Goal: Task Accomplishment & Management: Complete application form

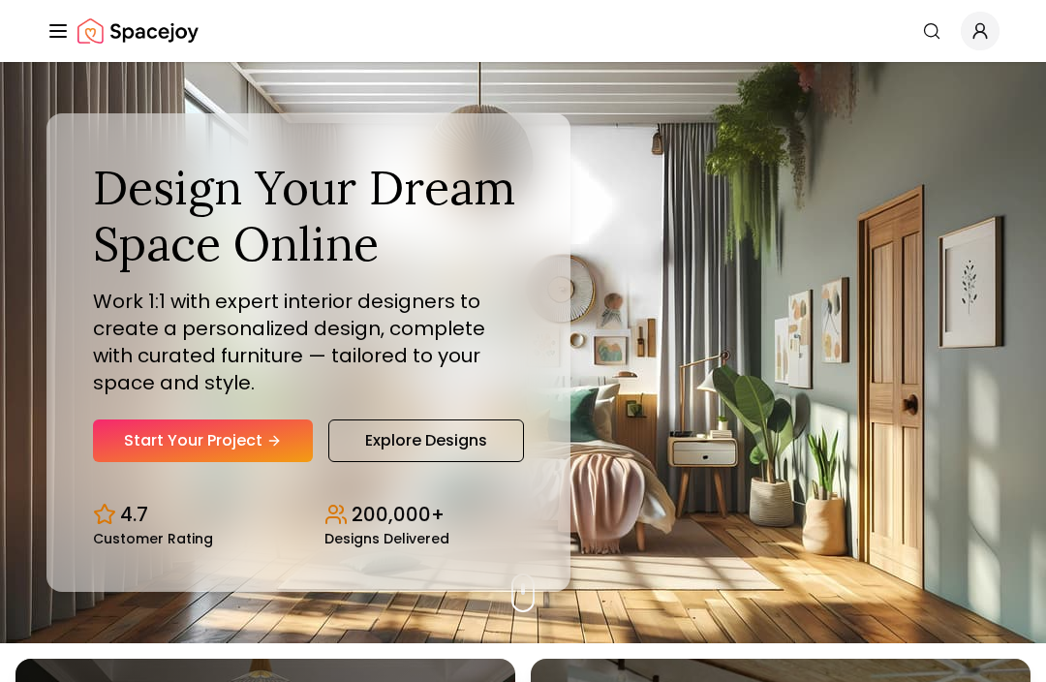
click at [263, 462] on link "Start Your Project" at bounding box center [203, 441] width 220 height 43
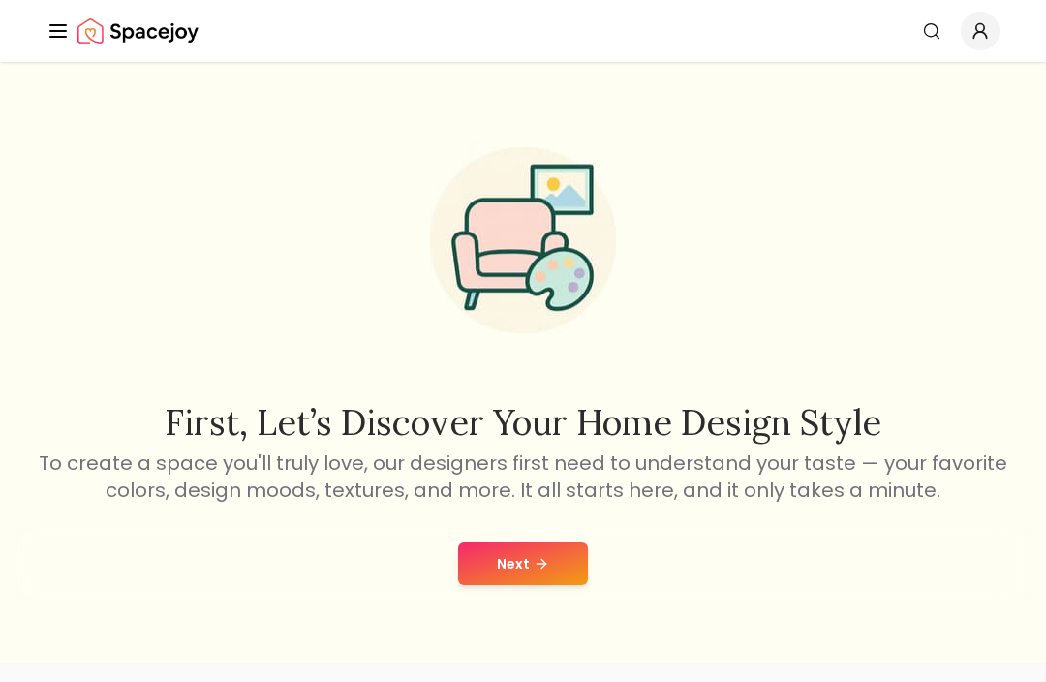
click at [541, 554] on button "Next" at bounding box center [523, 564] width 130 height 43
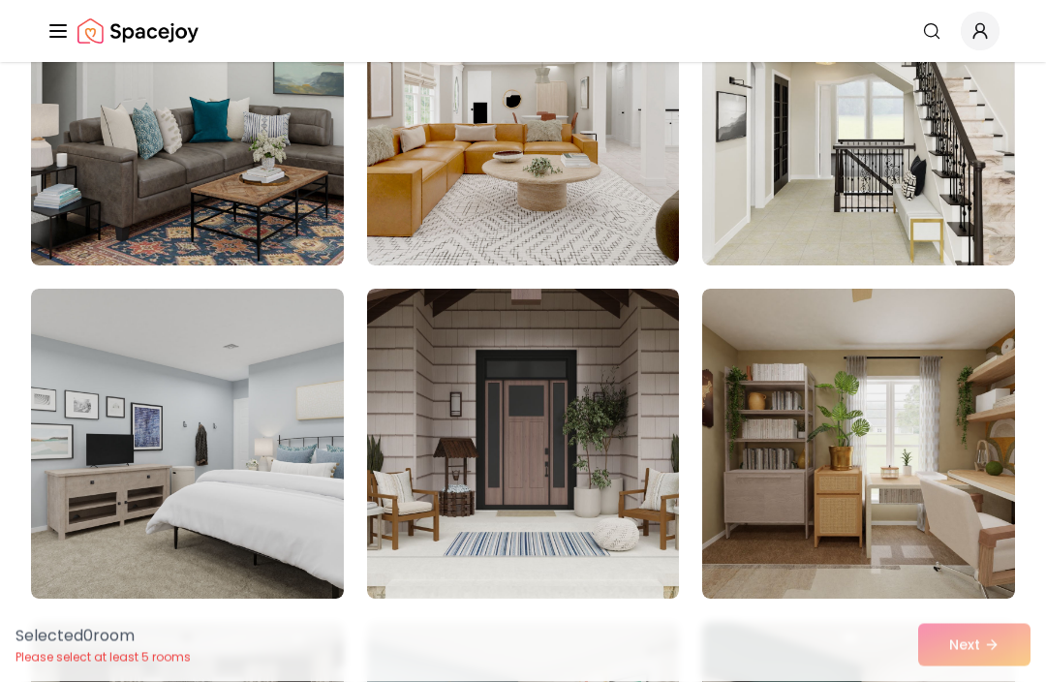
scroll to position [293, 0]
click at [86, 398] on img at bounding box center [187, 444] width 313 height 310
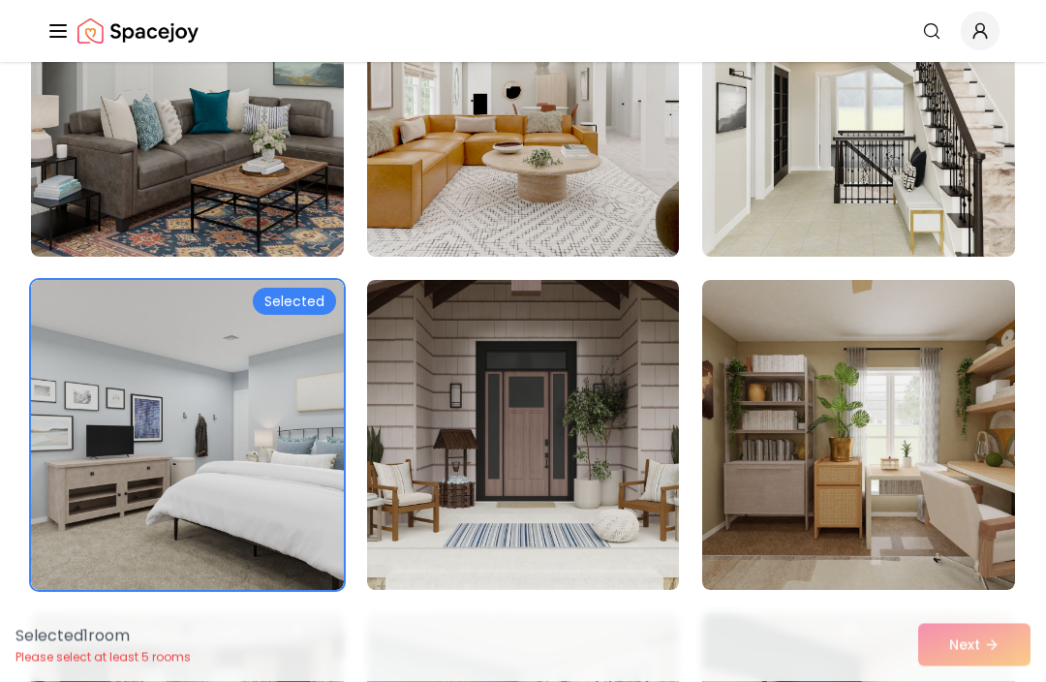
scroll to position [301, 0]
click at [311, 476] on img at bounding box center [187, 435] width 313 height 310
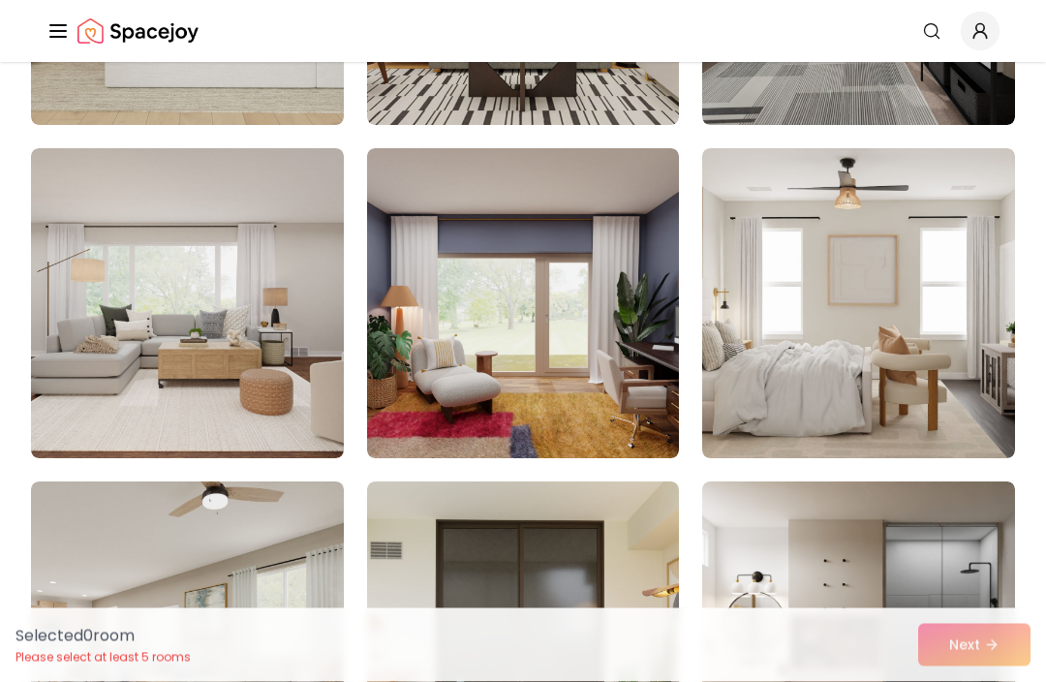
scroll to position [1433, 0]
click at [774, 270] on img at bounding box center [858, 303] width 313 height 310
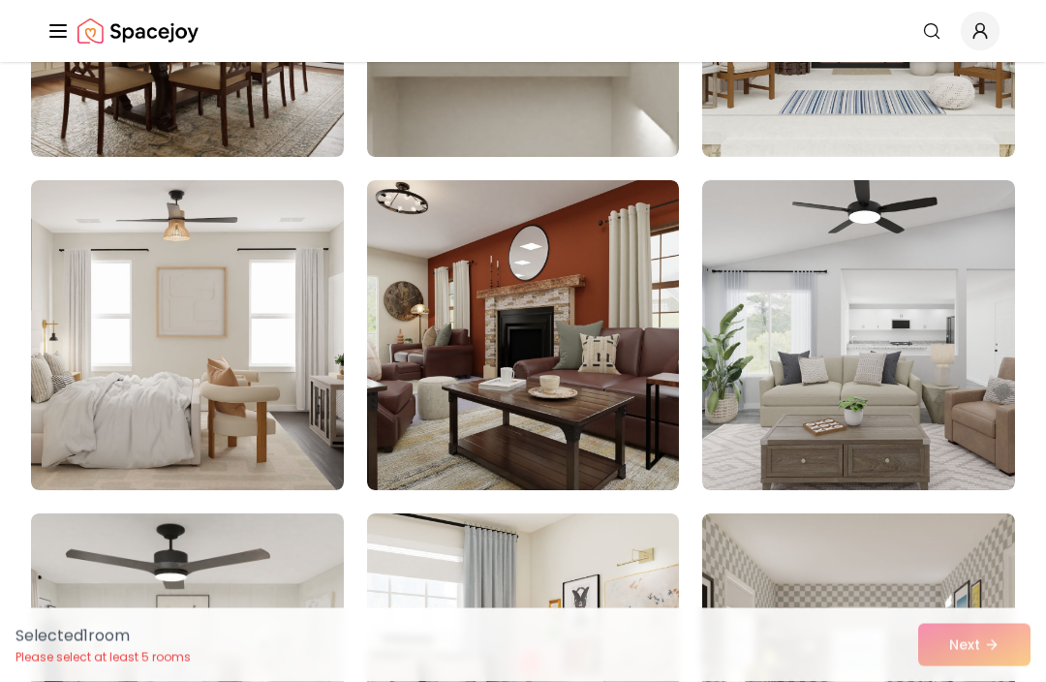
scroll to position [2735, 0]
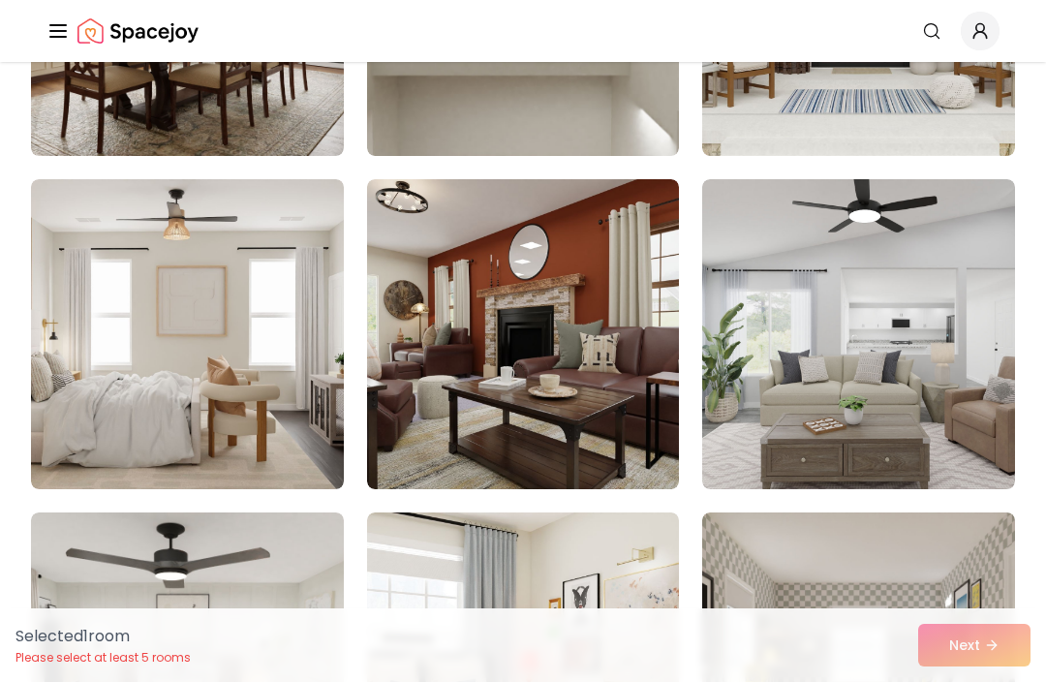
click at [296, 360] on img at bounding box center [187, 334] width 313 height 310
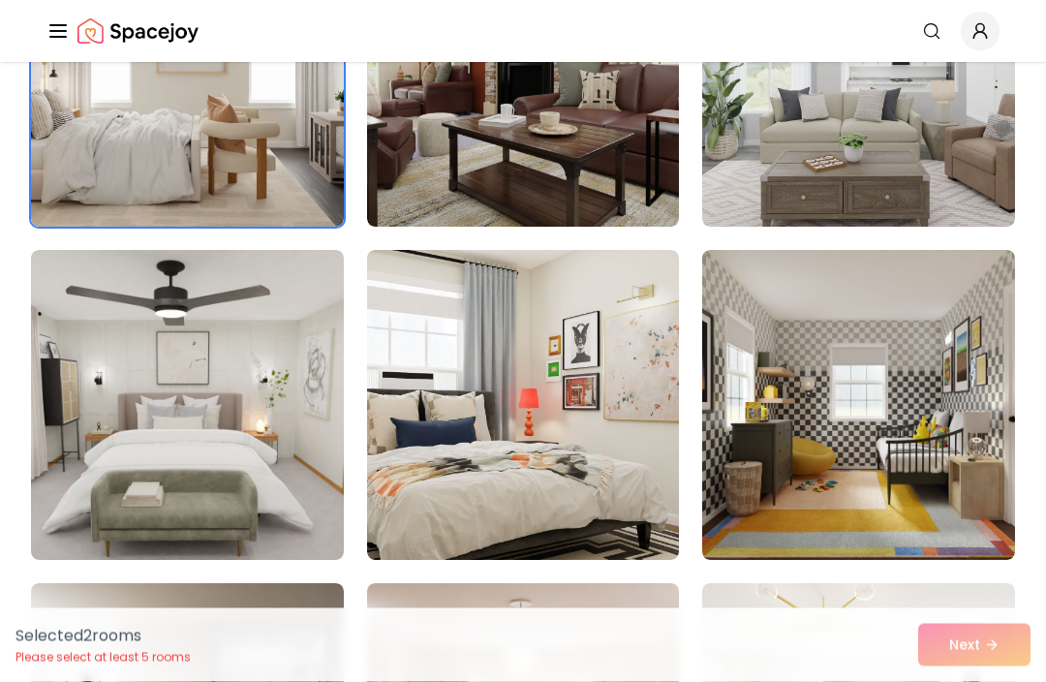
scroll to position [2998, 0]
click at [270, 451] on img at bounding box center [187, 405] width 313 height 310
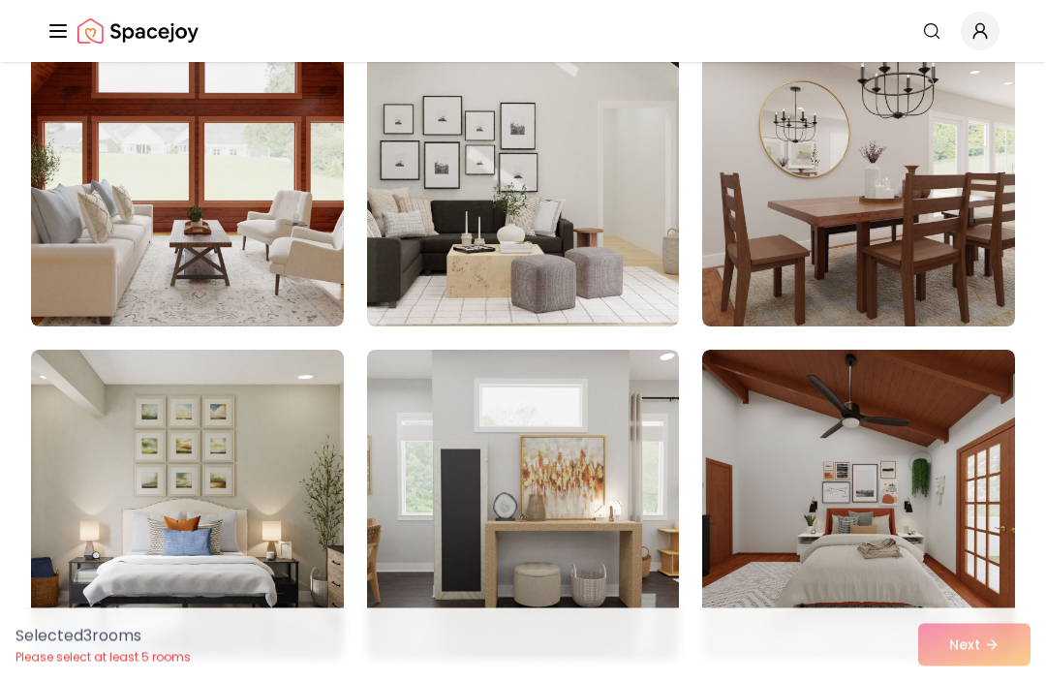
scroll to position [3898, 0]
click at [545, 221] on img at bounding box center [523, 171] width 313 height 310
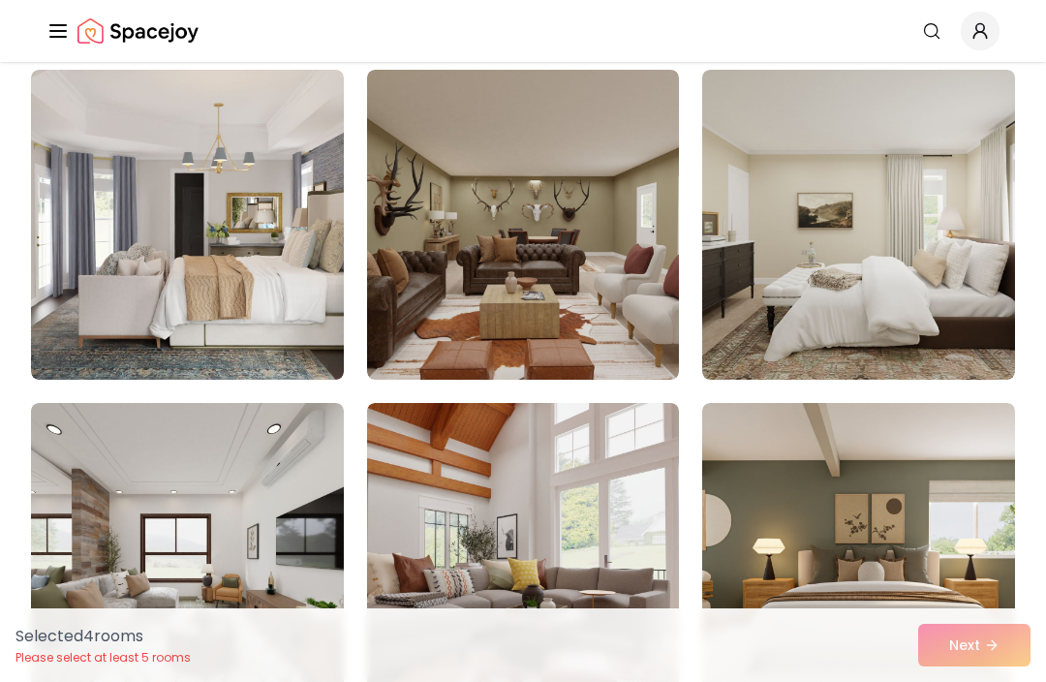
click at [906, 195] on img at bounding box center [858, 225] width 313 height 310
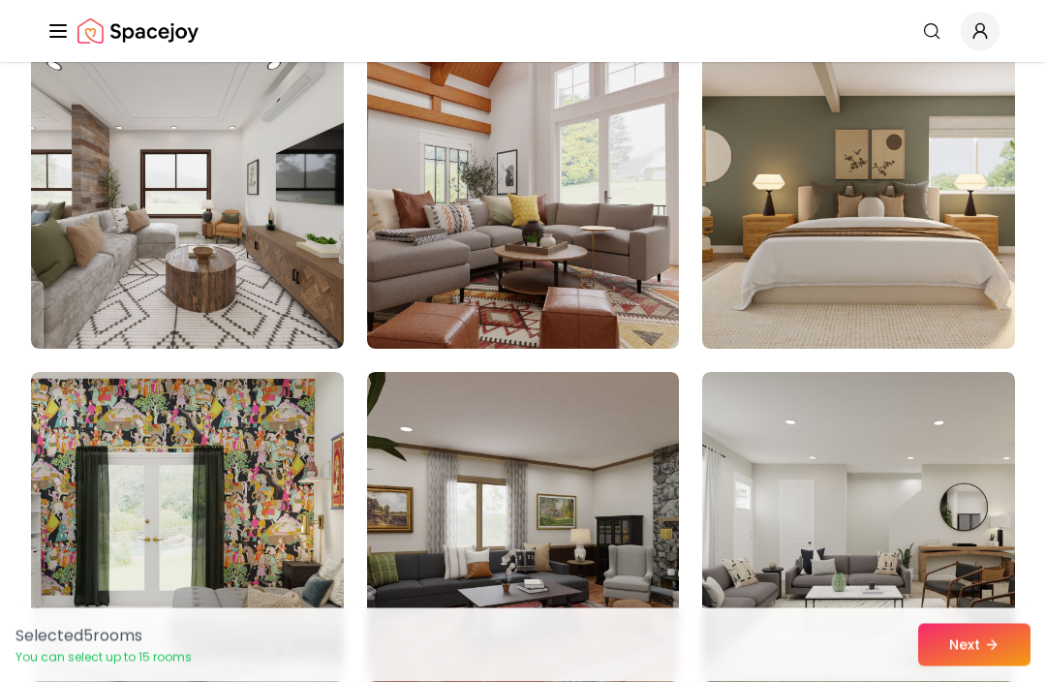
scroll to position [5542, 0]
click at [977, 667] on button "Next" at bounding box center [974, 645] width 112 height 43
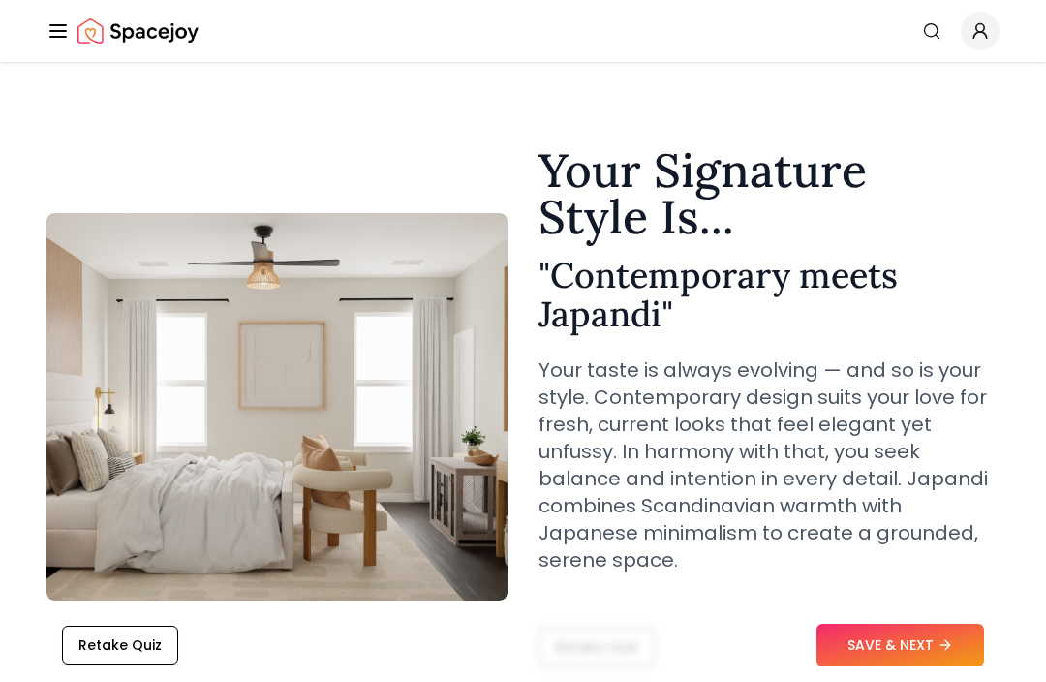
click at [936, 642] on button "SAVE & NEXT" at bounding box center [901, 645] width 168 height 43
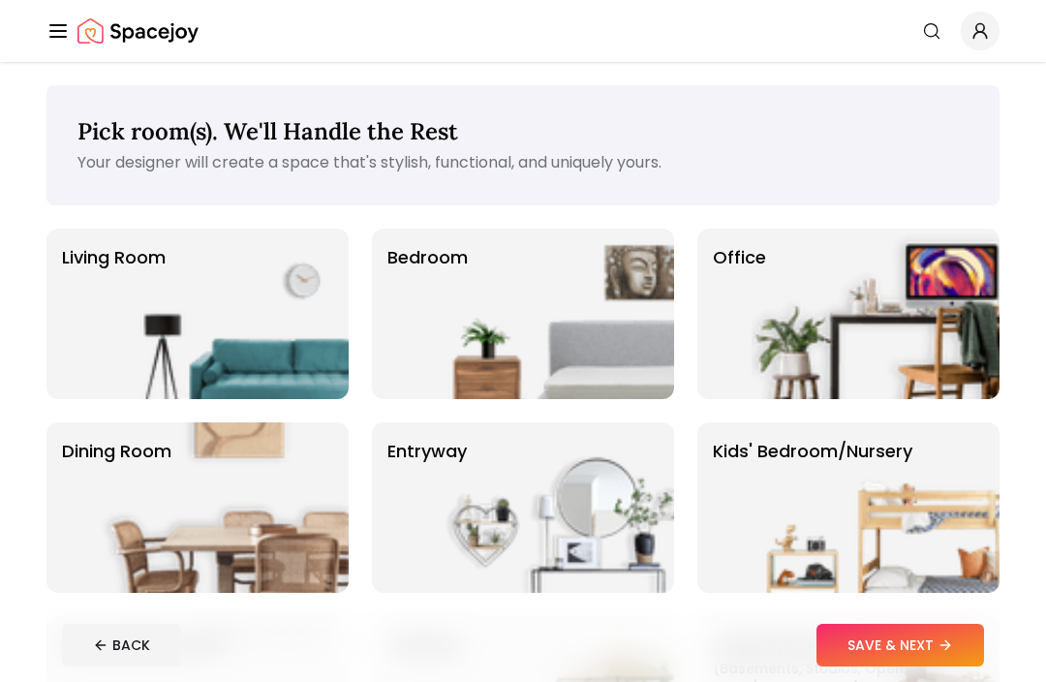
click at [537, 281] on img at bounding box center [550, 314] width 248 height 171
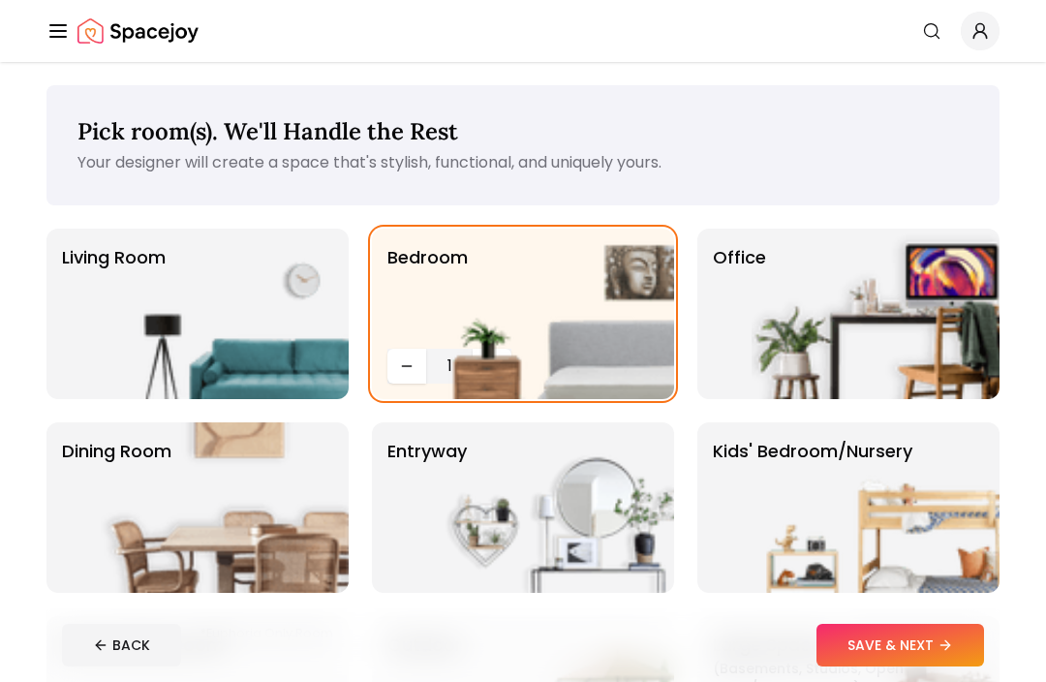
click at [943, 644] on icon at bounding box center [946, 646] width 16 height 16
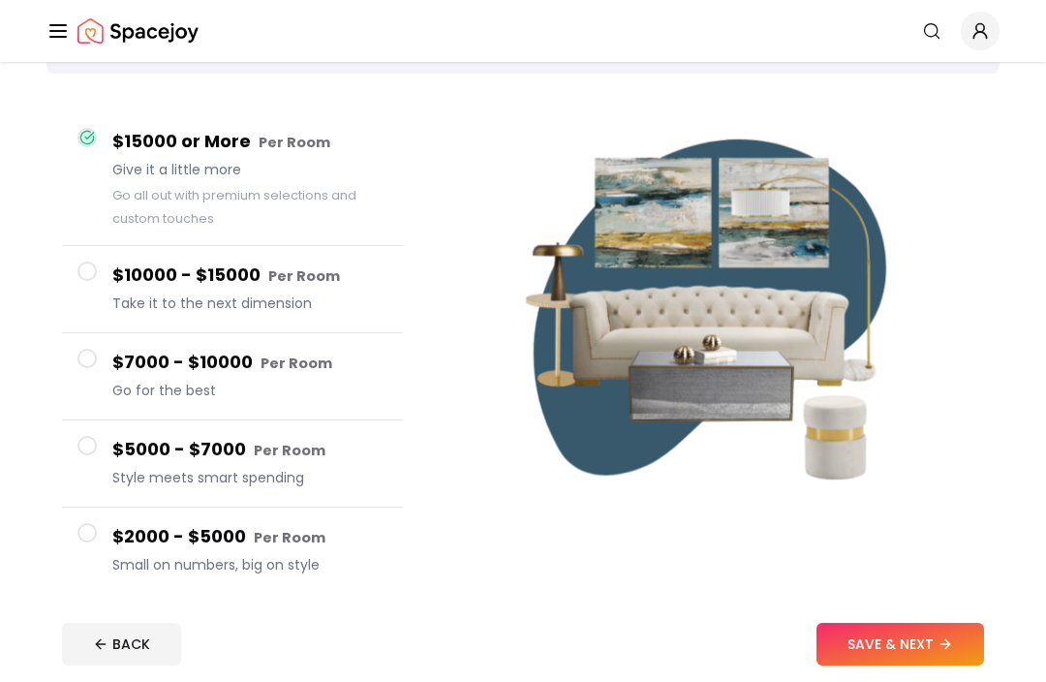
scroll to position [132, 0]
click at [938, 667] on button "SAVE & NEXT" at bounding box center [901, 645] width 168 height 43
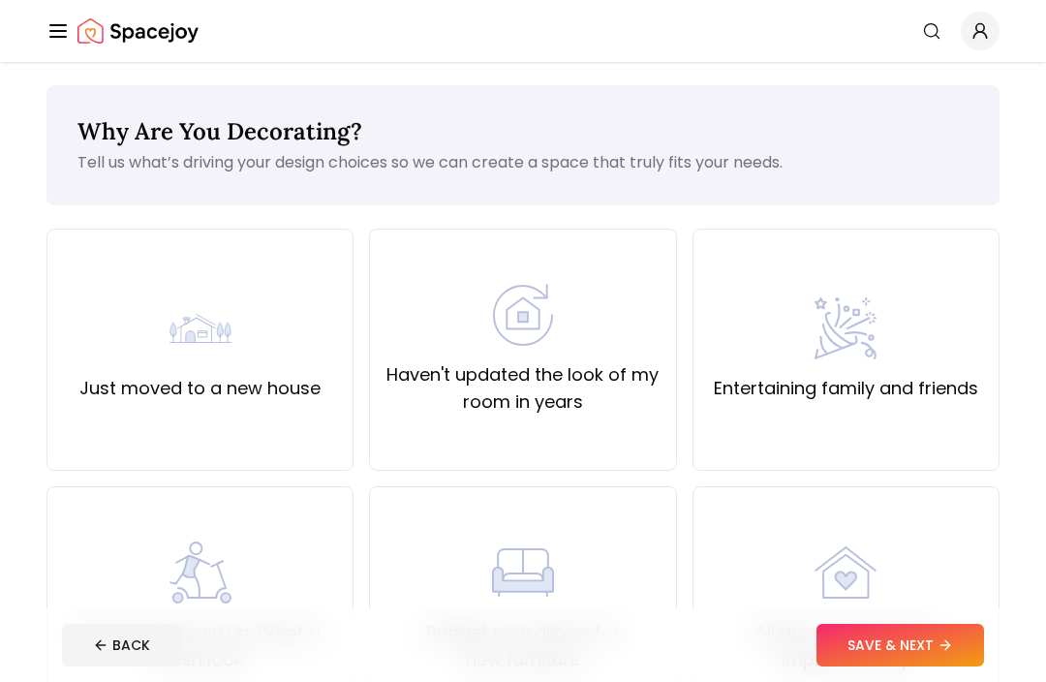
click at [557, 248] on div "Haven't updated the look of my room in years" at bounding box center [522, 350] width 307 height 242
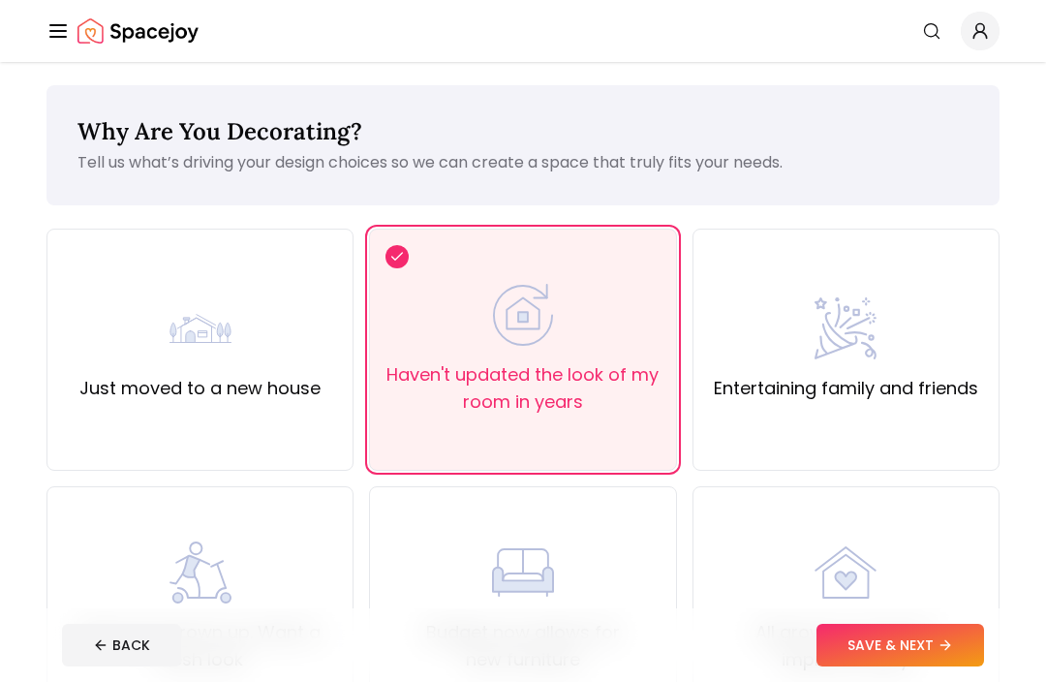
click at [911, 667] on button "SAVE & NEXT" at bounding box center [901, 645] width 168 height 43
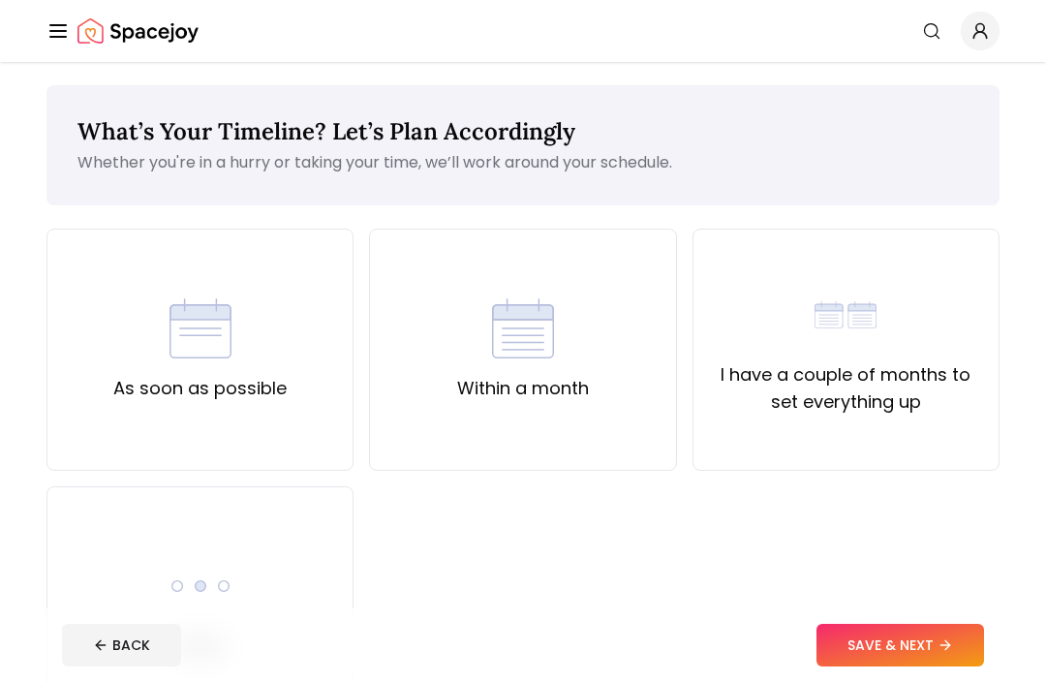
click at [315, 422] on div "As soon as possible" at bounding box center [200, 350] width 307 height 242
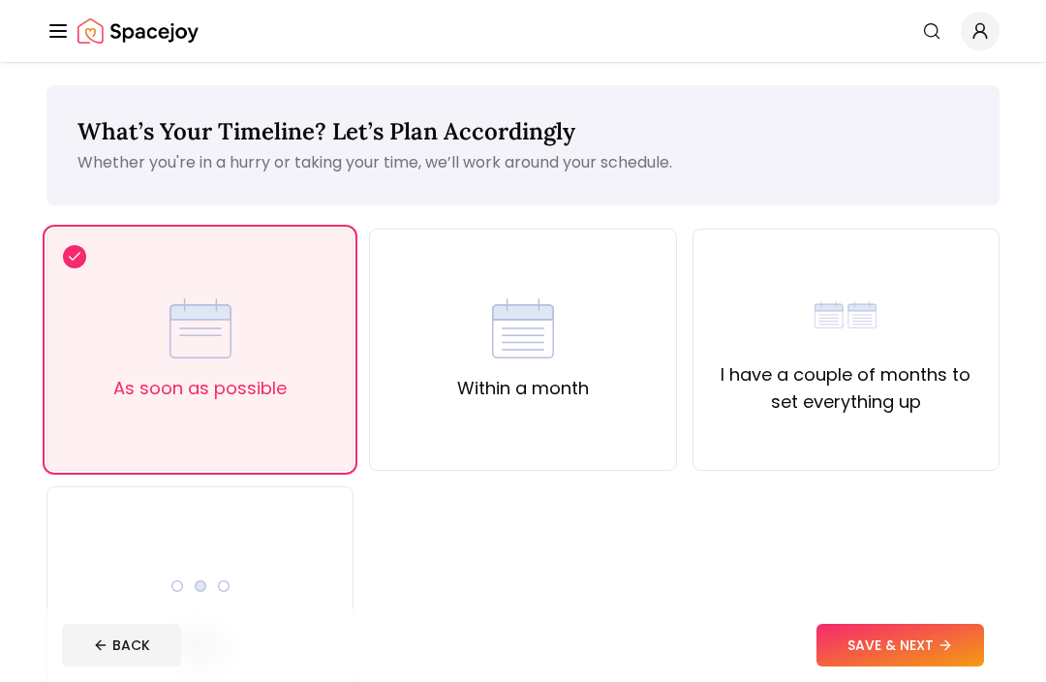
click at [894, 667] on button "SAVE & NEXT" at bounding box center [901, 645] width 168 height 43
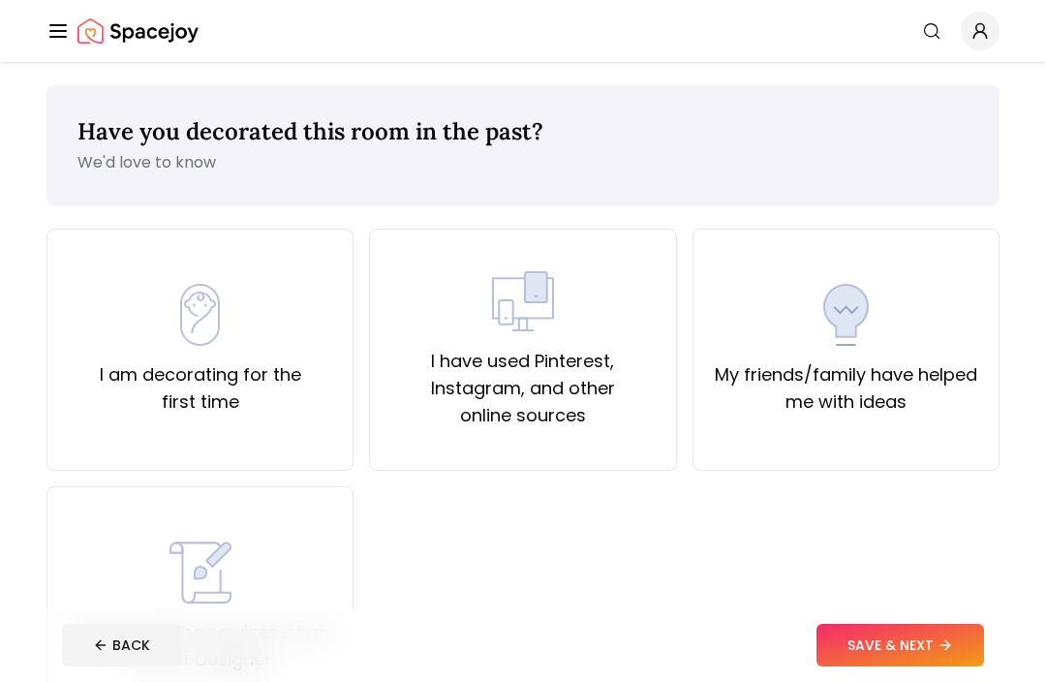
click at [635, 308] on div "I have used Pinterest, Instagram, and other online sources" at bounding box center [523, 349] width 274 height 159
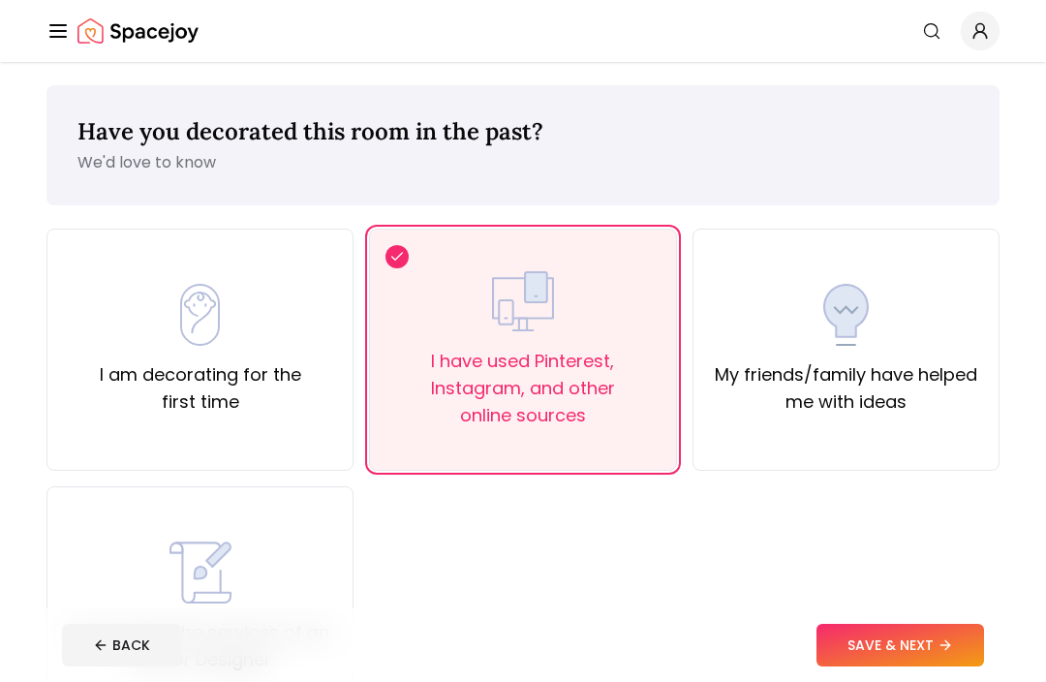
click at [911, 667] on button "SAVE & NEXT" at bounding box center [901, 645] width 168 height 43
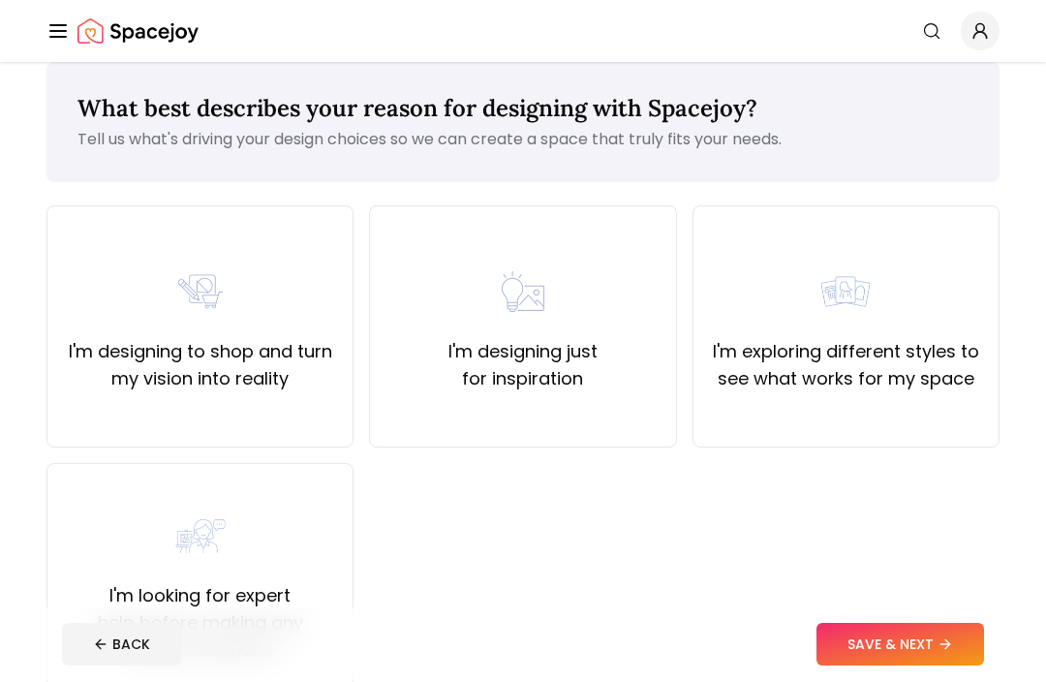
scroll to position [24, 0]
click at [250, 355] on label "I'm designing to shop and turn my vision into reality" at bounding box center [200, 364] width 274 height 54
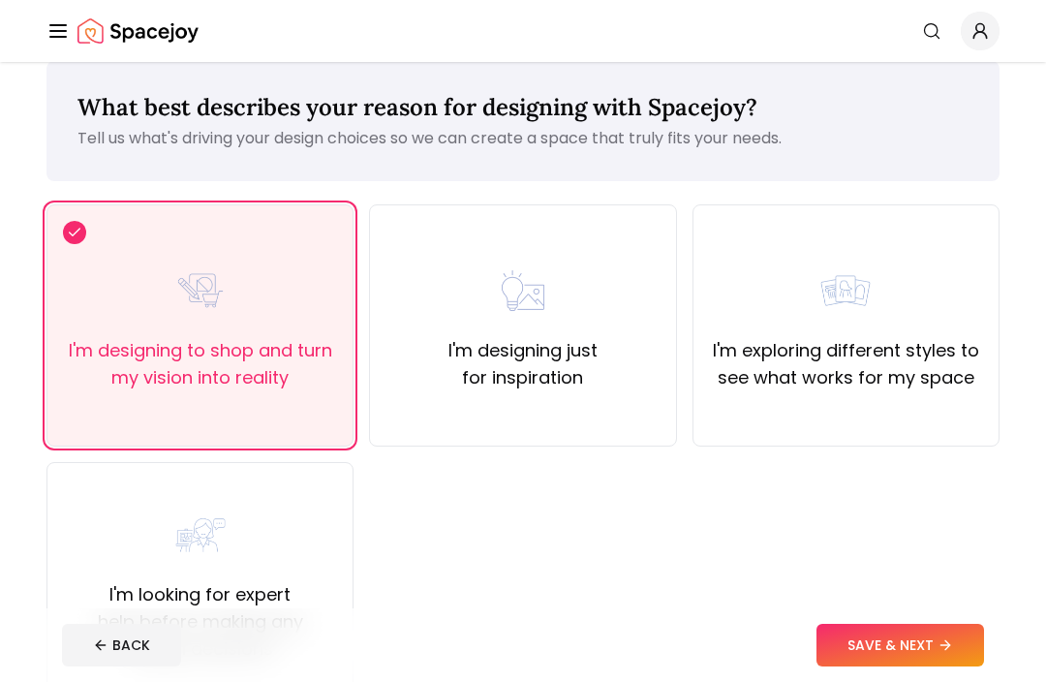
click at [923, 667] on button "SAVE & NEXT" at bounding box center [901, 645] width 168 height 43
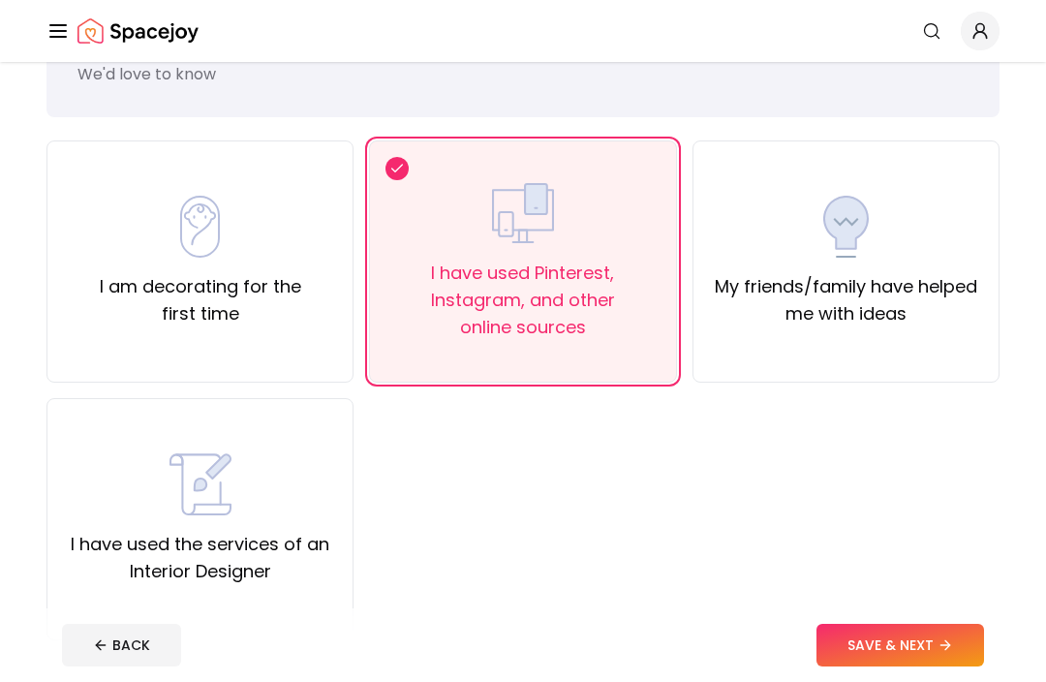
scroll to position [64, 0]
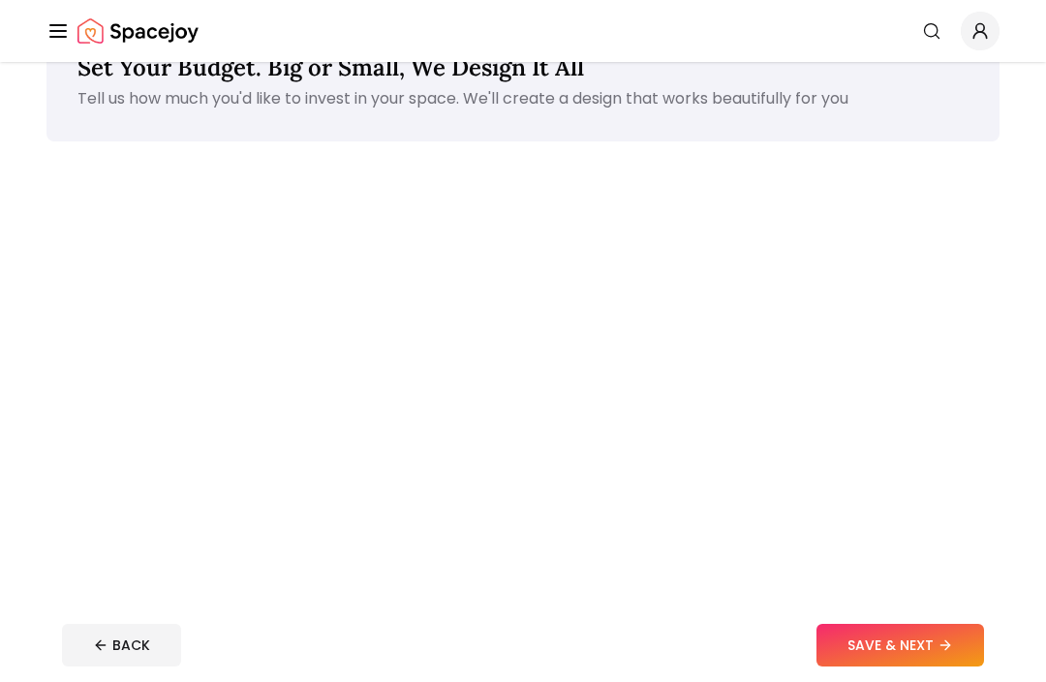
scroll to position [196, 0]
